Goal: Contribute content

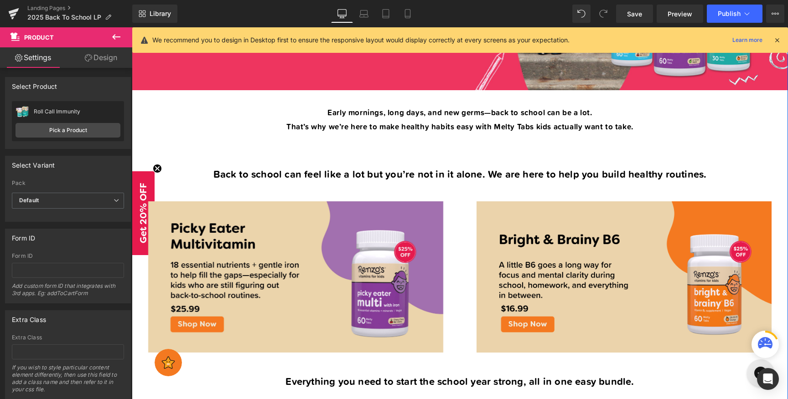
scroll to position [260, 0]
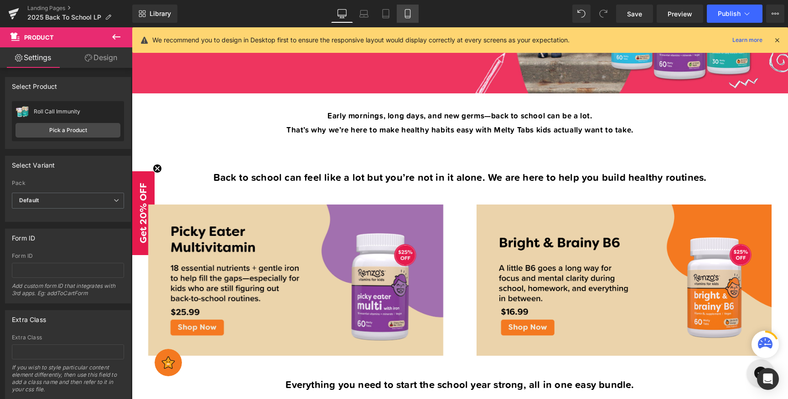
click at [399, 12] on link "Mobile" at bounding box center [408, 14] width 22 height 18
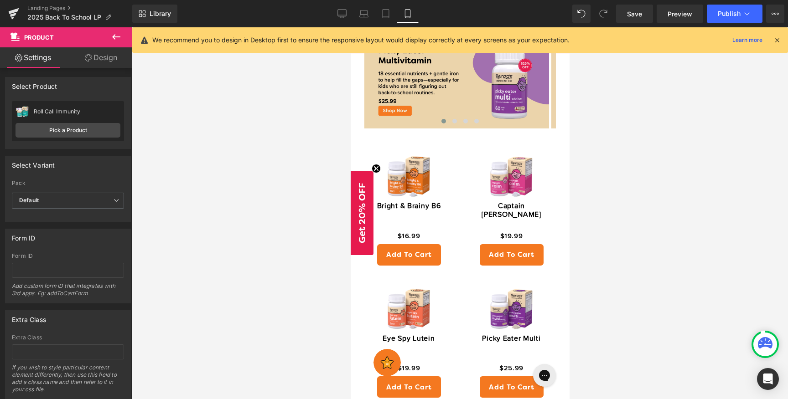
scroll to position [385, 0]
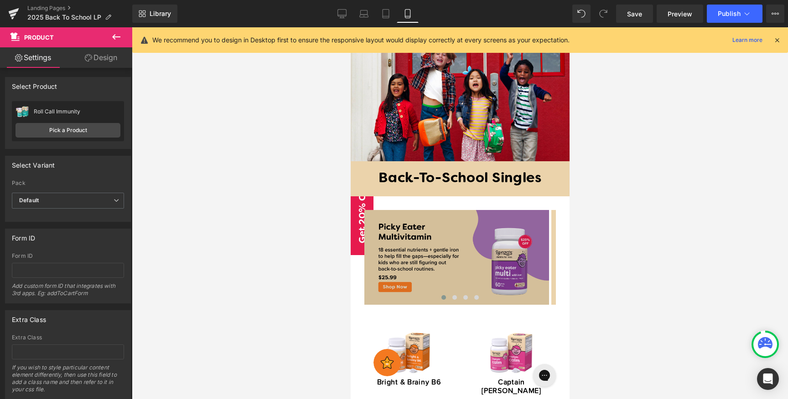
click at [497, 225] on img at bounding box center [456, 257] width 185 height 95
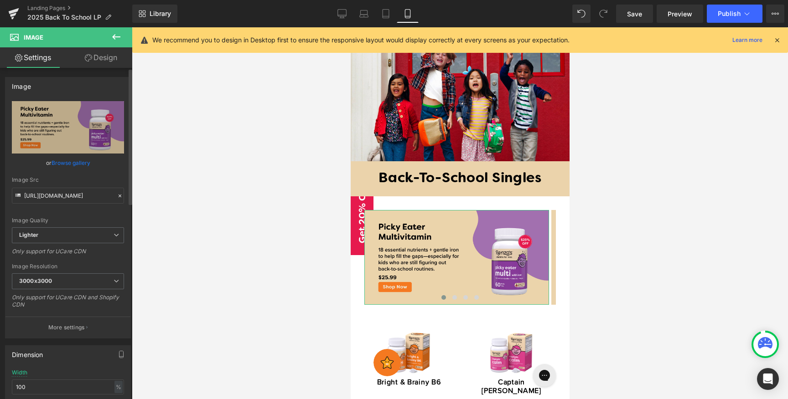
click at [82, 165] on link "Browse gallery" at bounding box center [71, 163] width 39 height 16
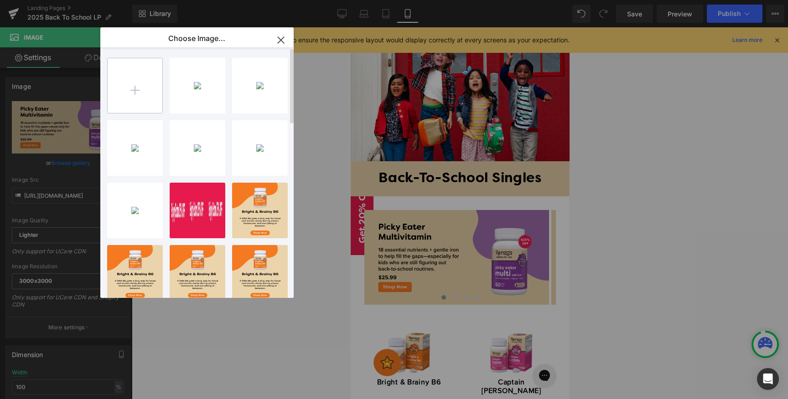
click at [142, 96] on input "file" at bounding box center [135, 85] width 55 height 55
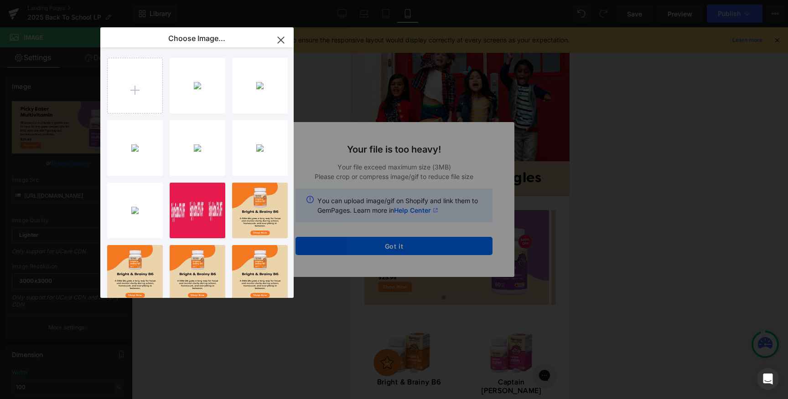
click at [278, 40] on icon "button" at bounding box center [280, 40] width 15 height 15
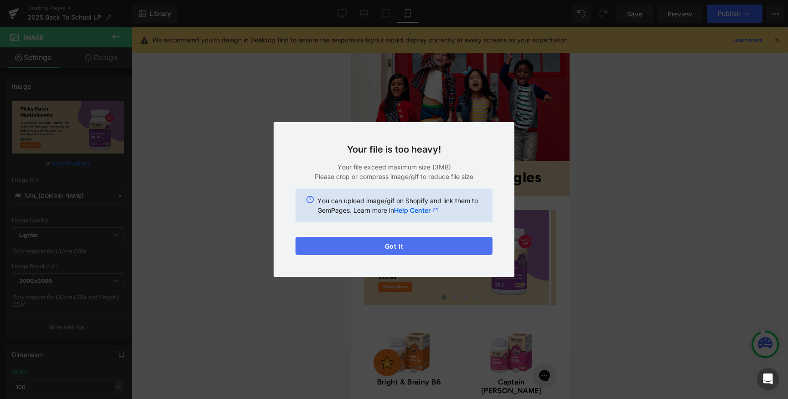
click at [464, 248] on button "Got it" at bounding box center [393, 246] width 197 height 18
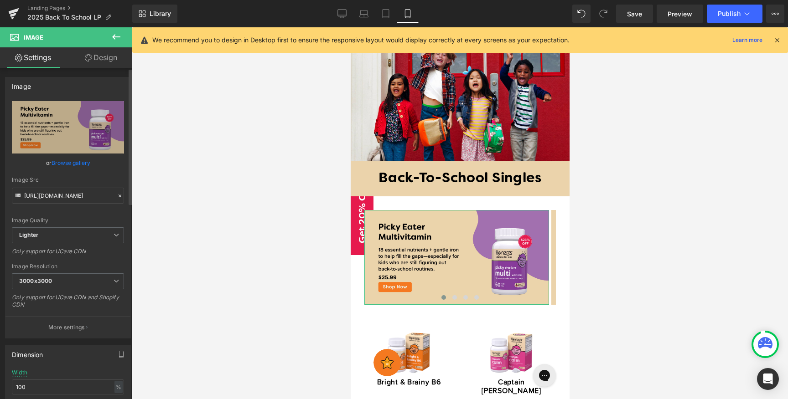
click at [68, 160] on link "Browse gallery" at bounding box center [71, 163] width 39 height 16
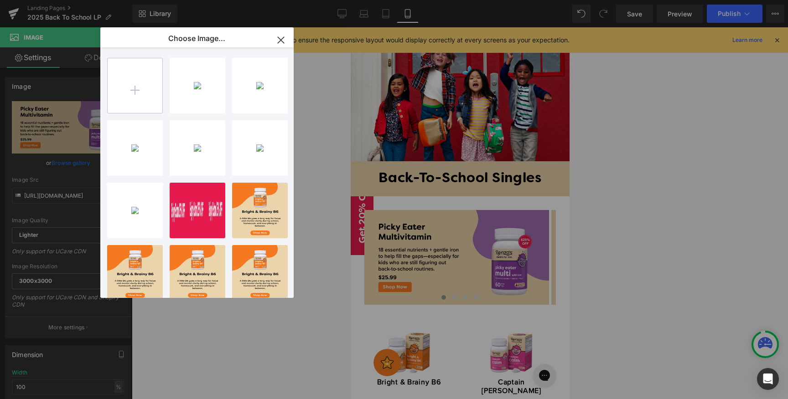
click at [127, 87] on input "file" at bounding box center [135, 85] width 55 height 55
type input "C:\fakepath\prueba.png"
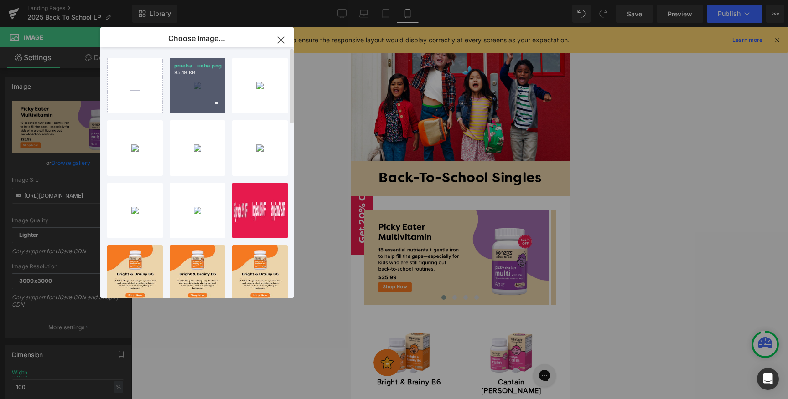
click at [199, 92] on div "prueba...ueba.png 95.19 KB" at bounding box center [198, 86] width 56 height 56
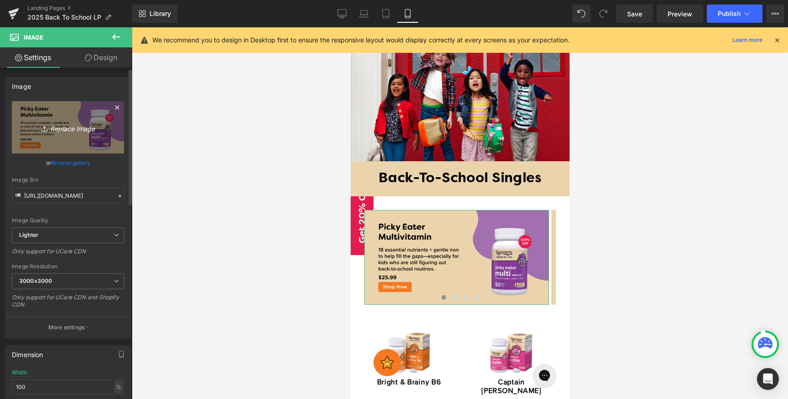
click at [81, 122] on icon "Replace Image" at bounding box center [67, 127] width 73 height 11
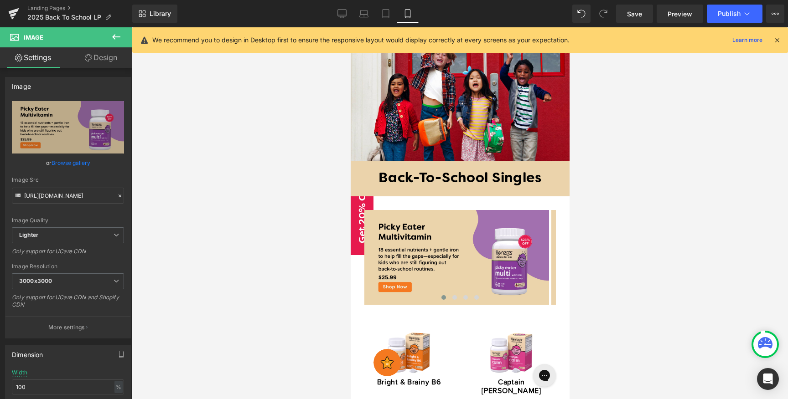
type input "C:\fakepath\prueba.png"
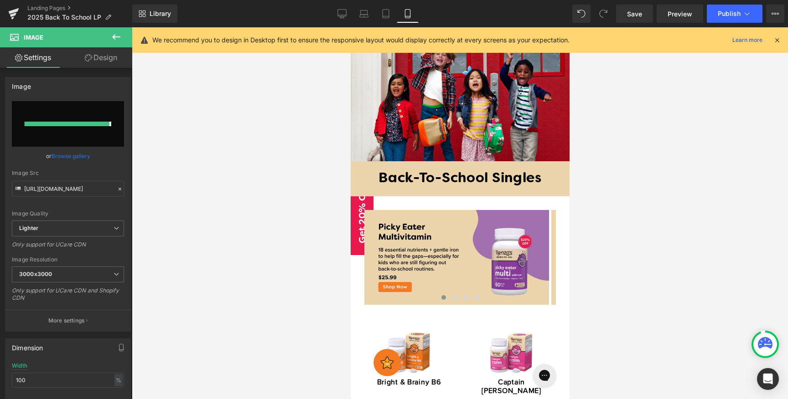
type input "[URL][DOMAIN_NAME]"
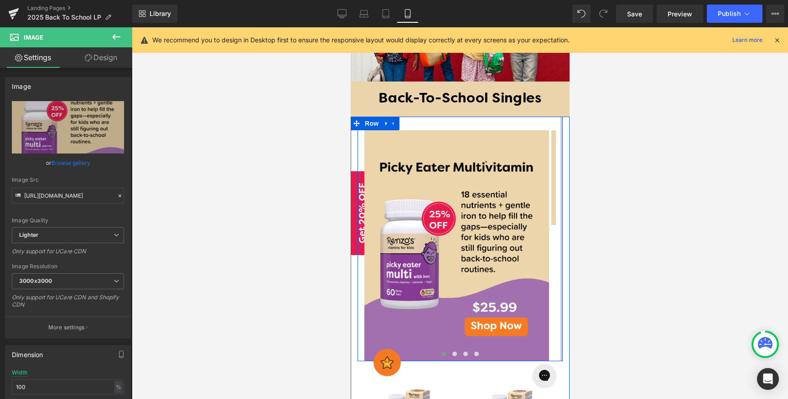
scroll to position [467, 0]
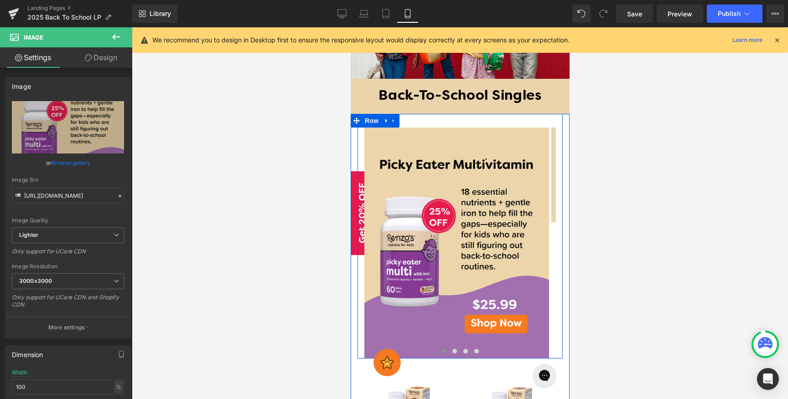
click at [536, 114] on div "Image Image ‹ › [GEOGRAPHIC_DATA]" at bounding box center [459, 236] width 205 height 244
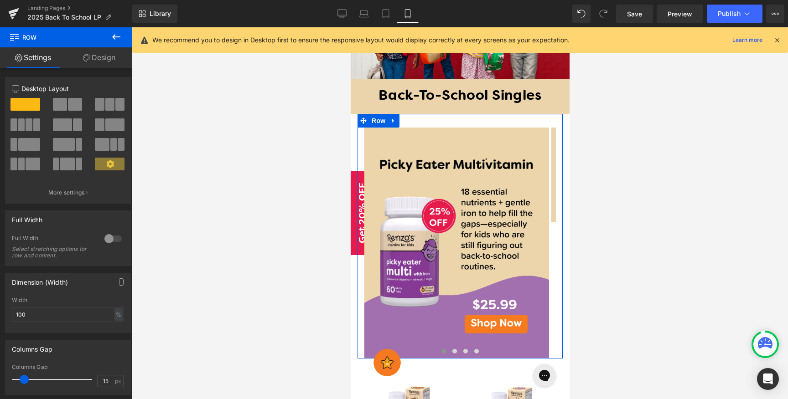
click at [107, 62] on link "Design" at bounding box center [99, 57] width 66 height 21
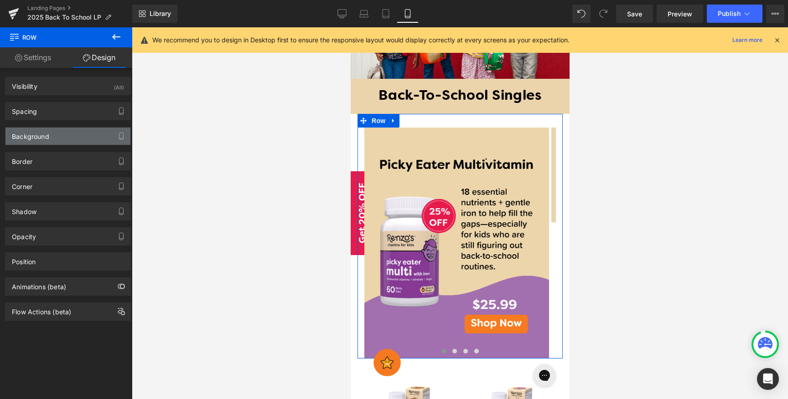
click at [76, 138] on div "Background" at bounding box center [67, 136] width 125 height 17
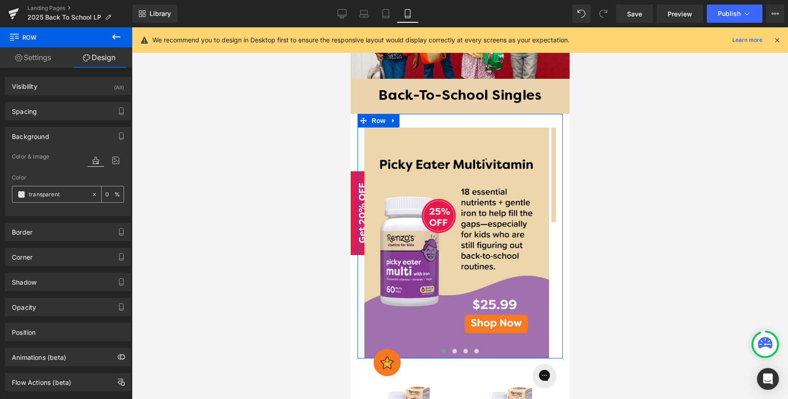
click at [56, 195] on input "transparent" at bounding box center [58, 195] width 58 height 10
drag, startPoint x: 62, startPoint y: 195, endPoint x: 15, endPoint y: 189, distance: 47.7
click at [15, 189] on div "transparent" at bounding box center [51, 194] width 79 height 16
paste input "ebd3ab"
type input "ebd3ab"
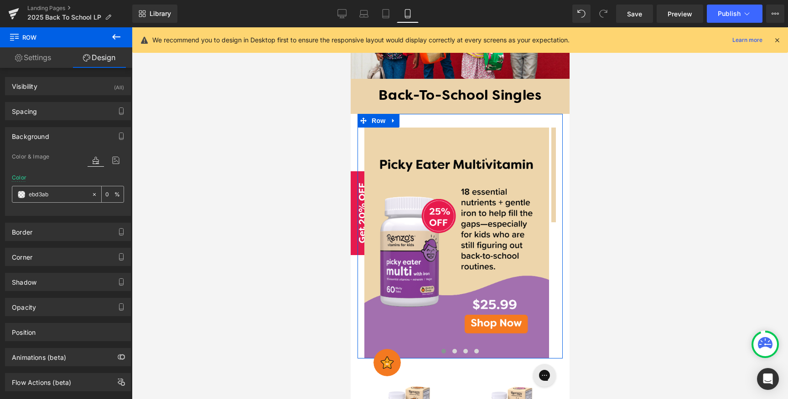
type input "100"
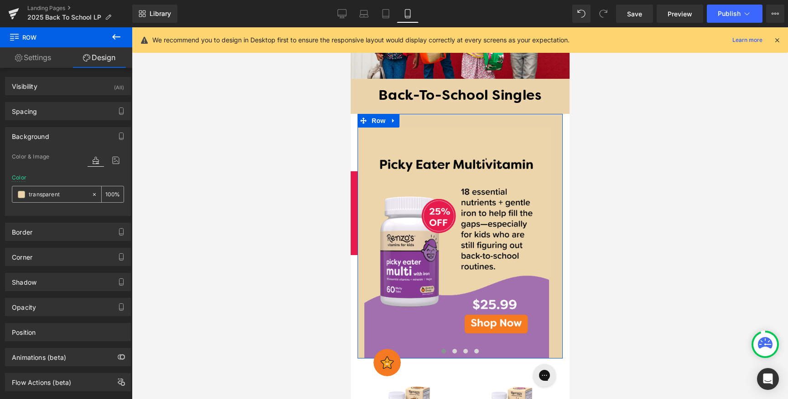
click at [91, 192] on icon at bounding box center [94, 194] width 6 height 6
type input "none"
type input "0"
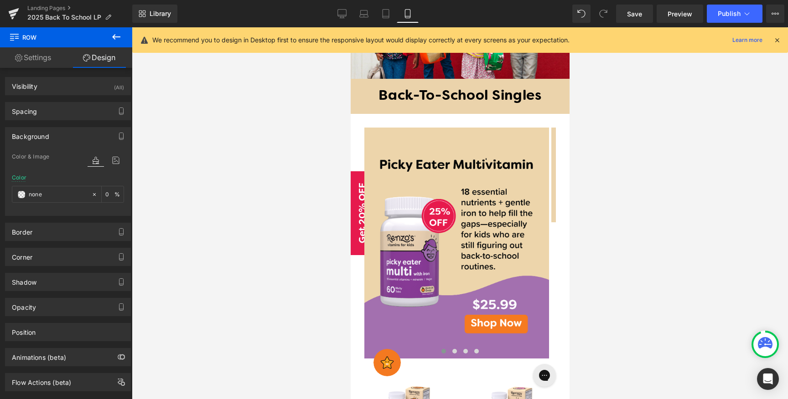
click at [227, 71] on div at bounding box center [460, 213] width 656 height 372
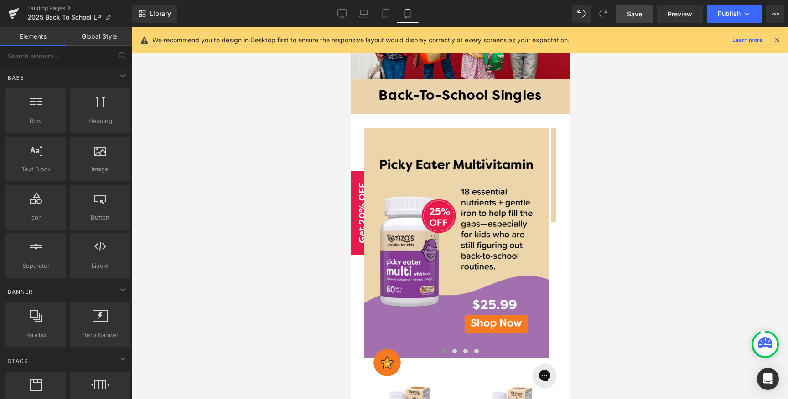
click at [644, 17] on link "Save" at bounding box center [634, 14] width 37 height 18
click at [675, 11] on span "Preview" at bounding box center [679, 14] width 25 height 10
